Goal: Task Accomplishment & Management: Use online tool/utility

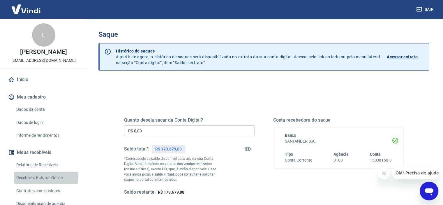
click at [45, 176] on link "Recebíveis Futuros Online" at bounding box center [47, 178] width 66 height 12
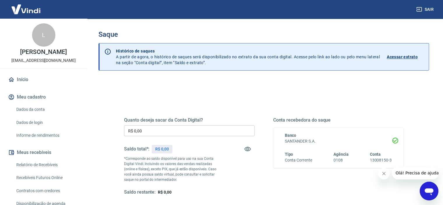
click at [148, 133] on input "R$ 0,00" at bounding box center [189, 130] width 130 height 11
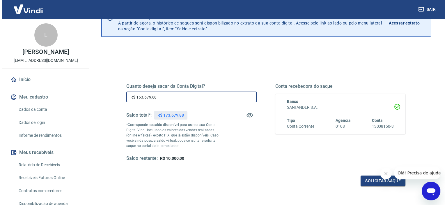
scroll to position [58, 0]
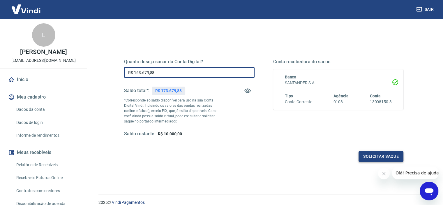
type input "R$ 163.679,88"
click at [380, 159] on button "Solicitar saque" at bounding box center [381, 156] width 45 height 11
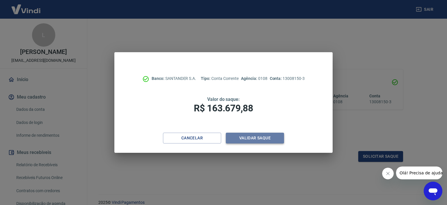
click at [270, 141] on button "Validar saque" at bounding box center [255, 138] width 58 height 11
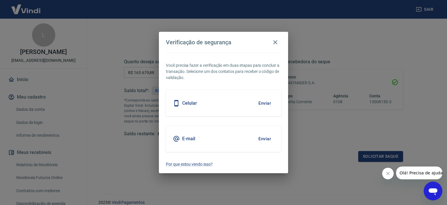
click at [262, 100] on button "Enviar" at bounding box center [264, 103] width 19 height 12
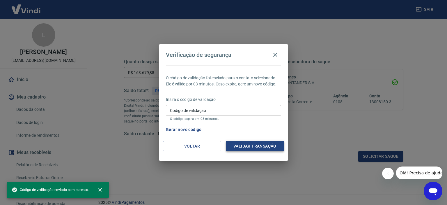
click at [255, 143] on button "Validar transação" at bounding box center [255, 146] width 58 height 11
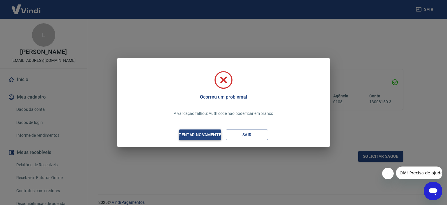
click at [212, 133] on div "Tentar novamente" at bounding box center [200, 134] width 57 height 7
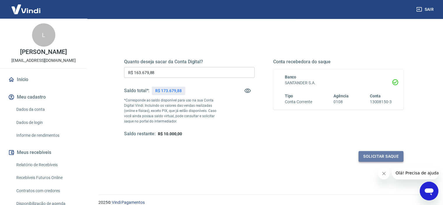
click at [379, 157] on button "Solicitar saque" at bounding box center [381, 156] width 45 height 11
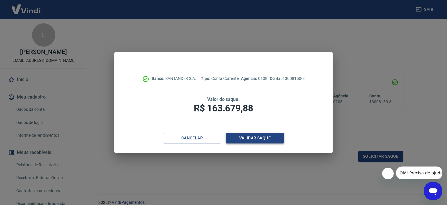
click at [259, 139] on button "Validar saque" at bounding box center [255, 138] width 58 height 11
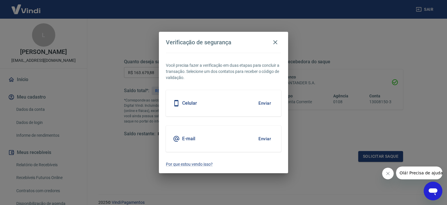
click at [267, 101] on button "Enviar" at bounding box center [264, 103] width 19 height 12
click at [265, 105] on button "Enviar" at bounding box center [264, 103] width 19 height 12
click at [277, 41] on icon "button" at bounding box center [276, 42] width 4 height 4
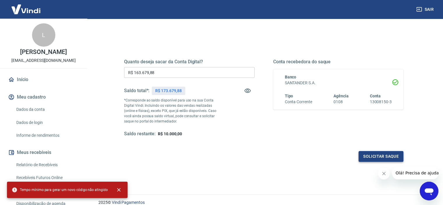
click at [376, 157] on button "Solicitar saque" at bounding box center [381, 156] width 45 height 11
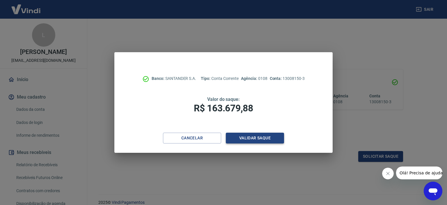
click at [245, 140] on button "Validar saque" at bounding box center [255, 138] width 58 height 11
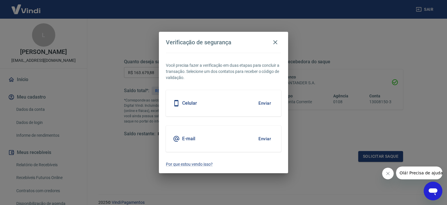
click at [260, 100] on button "Enviar" at bounding box center [264, 103] width 19 height 12
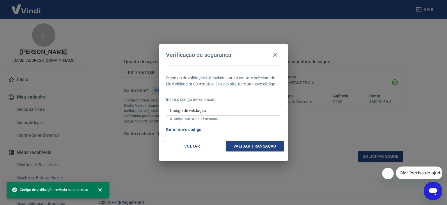
click at [232, 110] on input "Código de validação" at bounding box center [223, 110] width 115 height 11
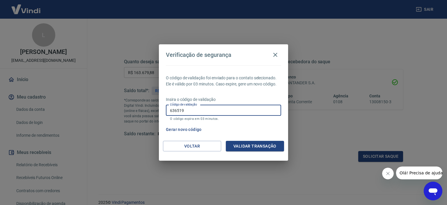
type input "636519"
click at [245, 140] on div "O código de validação foi enviado para o contato selecionado. Ele é válido por …" at bounding box center [223, 102] width 129 height 75
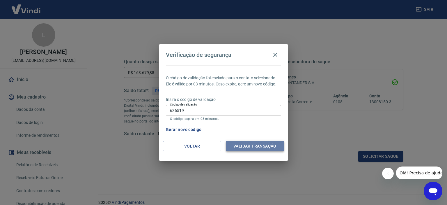
click at [244, 144] on button "Validar transação" at bounding box center [255, 146] width 58 height 11
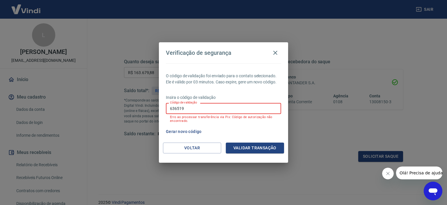
drag, startPoint x: 193, startPoint y: 112, endPoint x: 161, endPoint y: 110, distance: 31.2
click at [161, 110] on div "O código de validação foi enviado para o contato selecionado. Ele é válido por …" at bounding box center [223, 102] width 129 height 79
type input "591647"
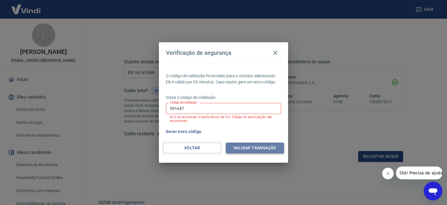
click at [250, 147] on button "Validar transação" at bounding box center [255, 147] width 58 height 11
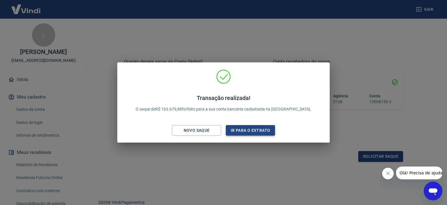
click at [239, 130] on button "Ir para o extrato" at bounding box center [250, 130] width 49 height 11
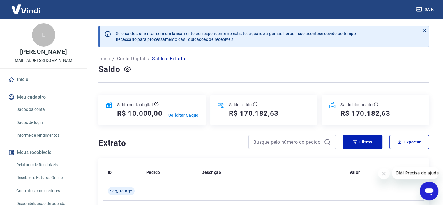
click at [430, 10] on button "Sair" at bounding box center [425, 9] width 21 height 11
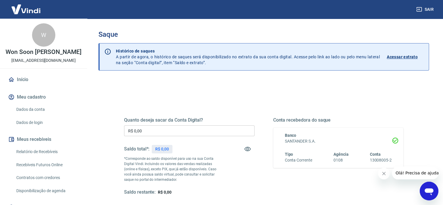
click at [26, 79] on link "Início" at bounding box center [43, 79] width 73 height 13
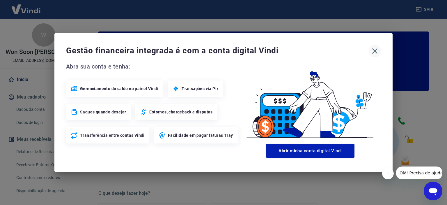
click at [376, 53] on icon "button" at bounding box center [375, 50] width 9 height 9
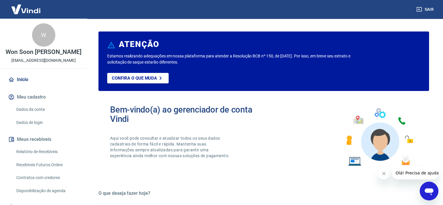
click at [37, 97] on button "Meu cadastro" at bounding box center [43, 97] width 73 height 13
click at [38, 107] on link "Dados da conta" at bounding box center [47, 109] width 66 height 12
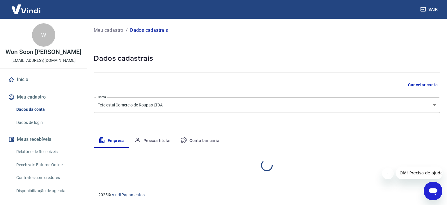
select select "SP"
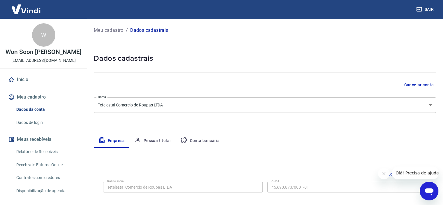
scroll to position [26, 0]
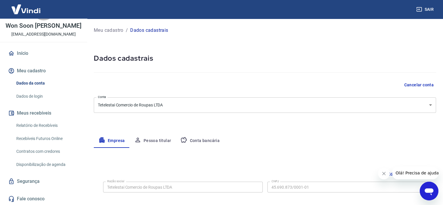
click at [55, 139] on link "Recebíveis Futuros Online" at bounding box center [47, 139] width 66 height 12
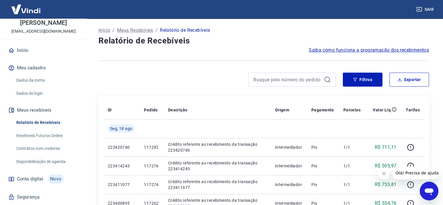
scroll to position [45, 0]
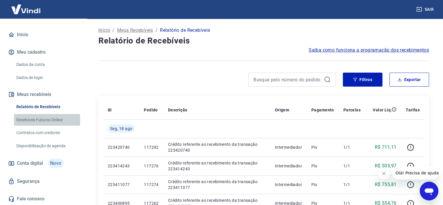
click at [52, 121] on link "Recebíveis Futuros Online" at bounding box center [47, 120] width 66 height 12
